Goal: Task Accomplishment & Management: Manage account settings

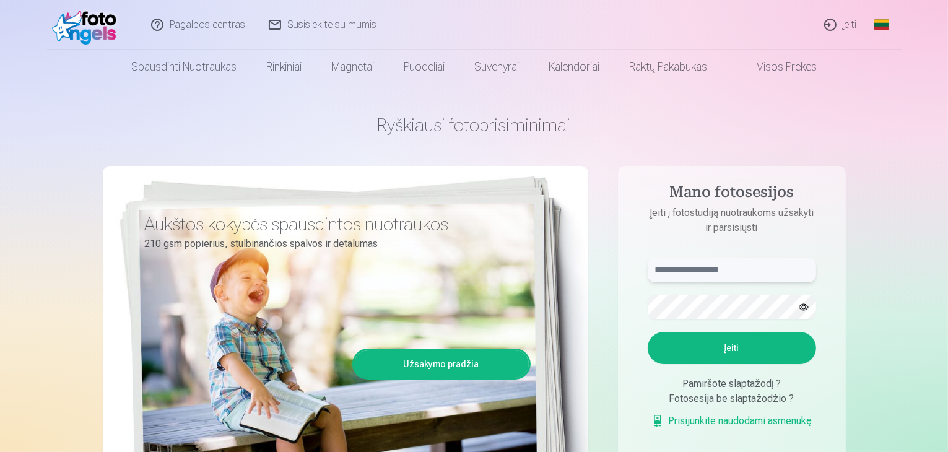
click at [727, 270] on input "text" at bounding box center [732, 270] width 168 height 25
type input "**********"
click at [735, 344] on button "Įeiti" at bounding box center [732, 348] width 168 height 32
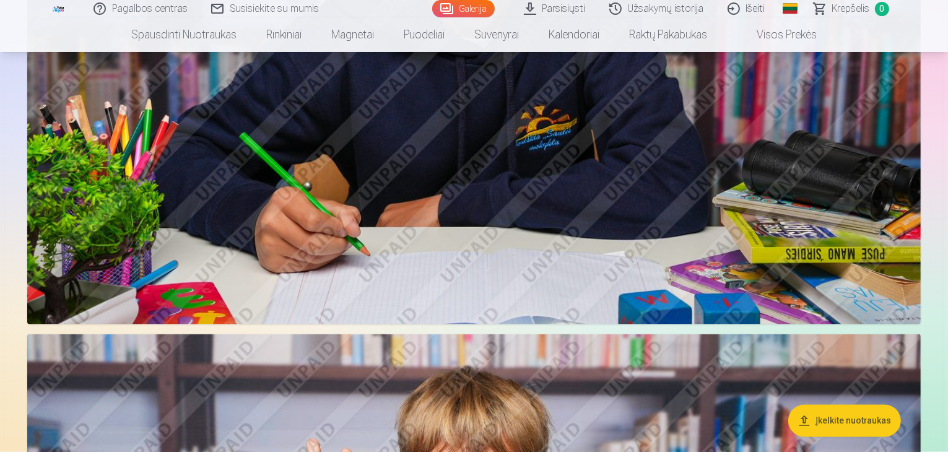
scroll to position [1982, 0]
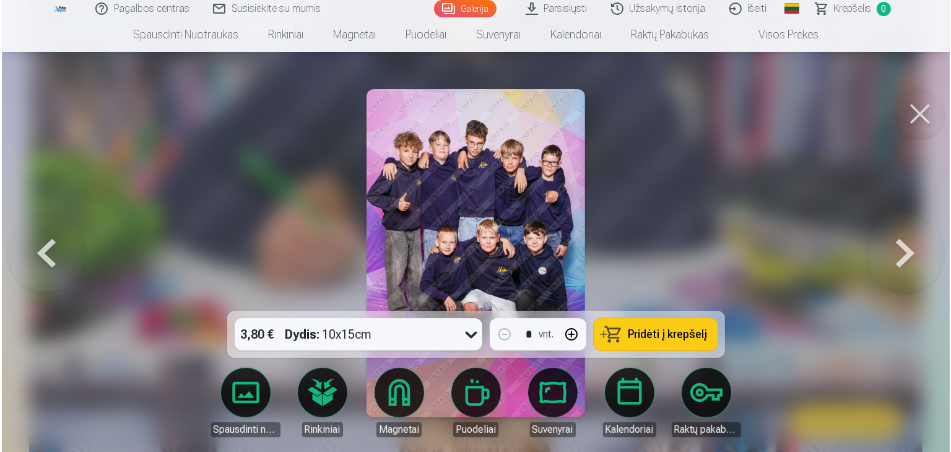
scroll to position [1987, 0]
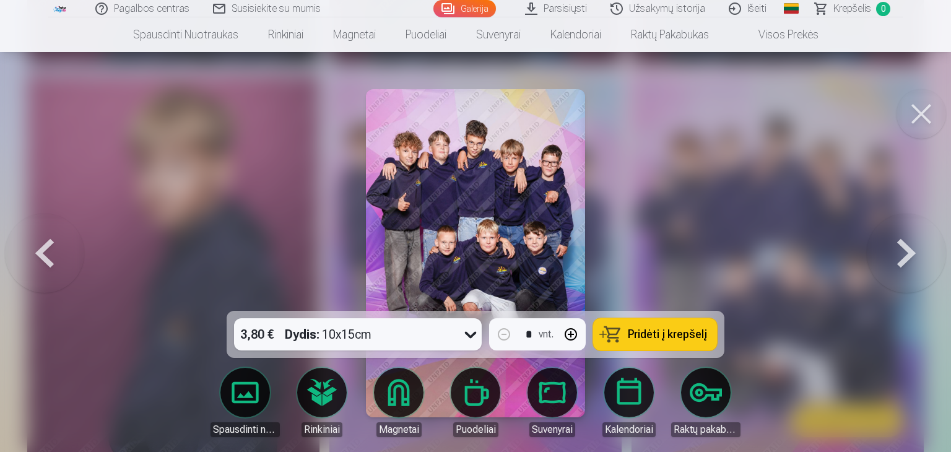
click at [919, 116] on button at bounding box center [922, 114] width 50 height 50
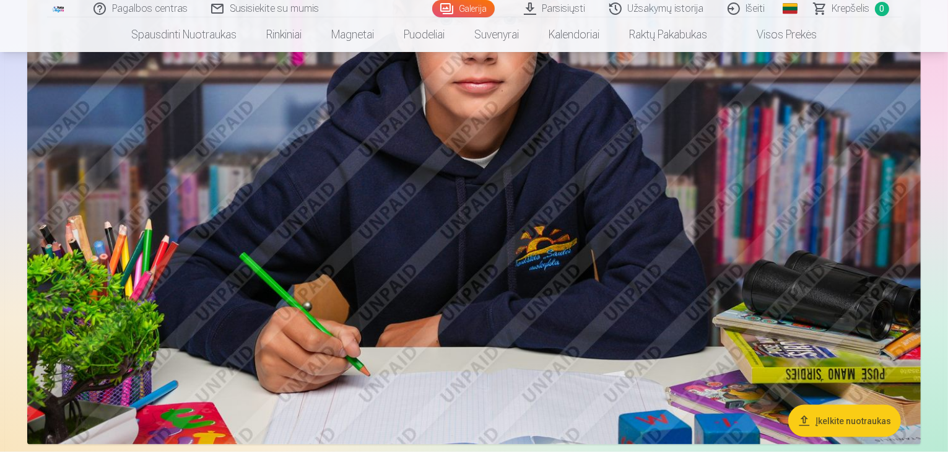
scroll to position [1982, 0]
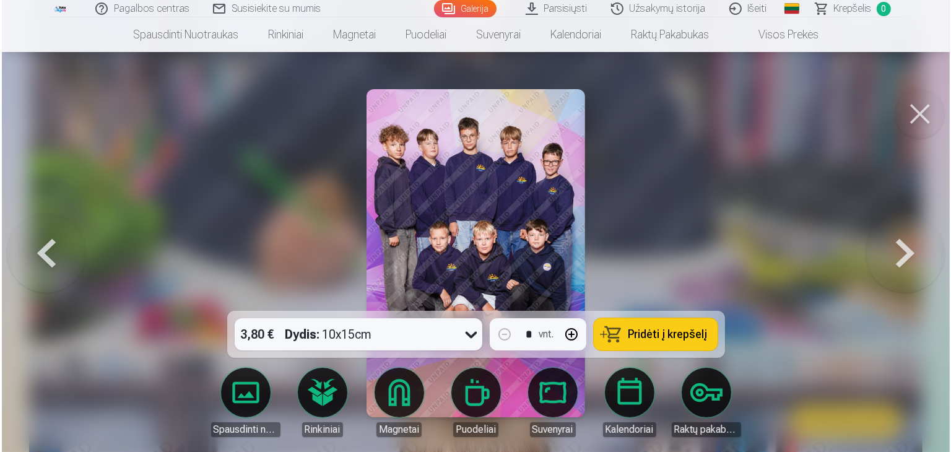
scroll to position [1987, 0]
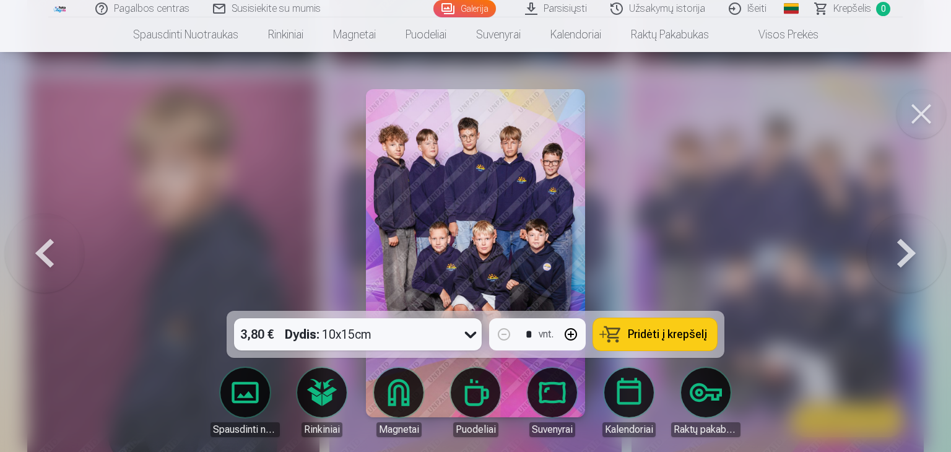
click at [931, 111] on button at bounding box center [922, 114] width 50 height 50
